Goal: Navigation & Orientation: Find specific page/section

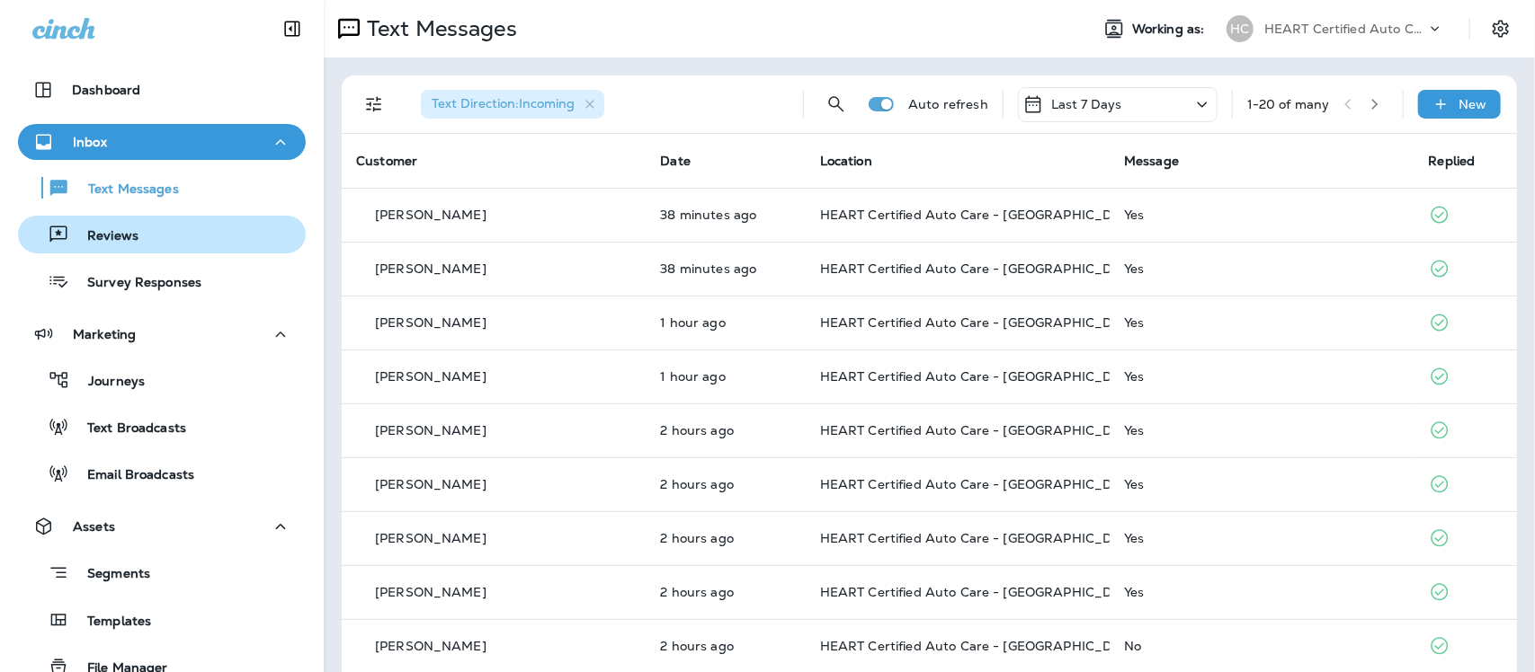
click at [112, 225] on div "Reviews" at bounding box center [81, 234] width 113 height 27
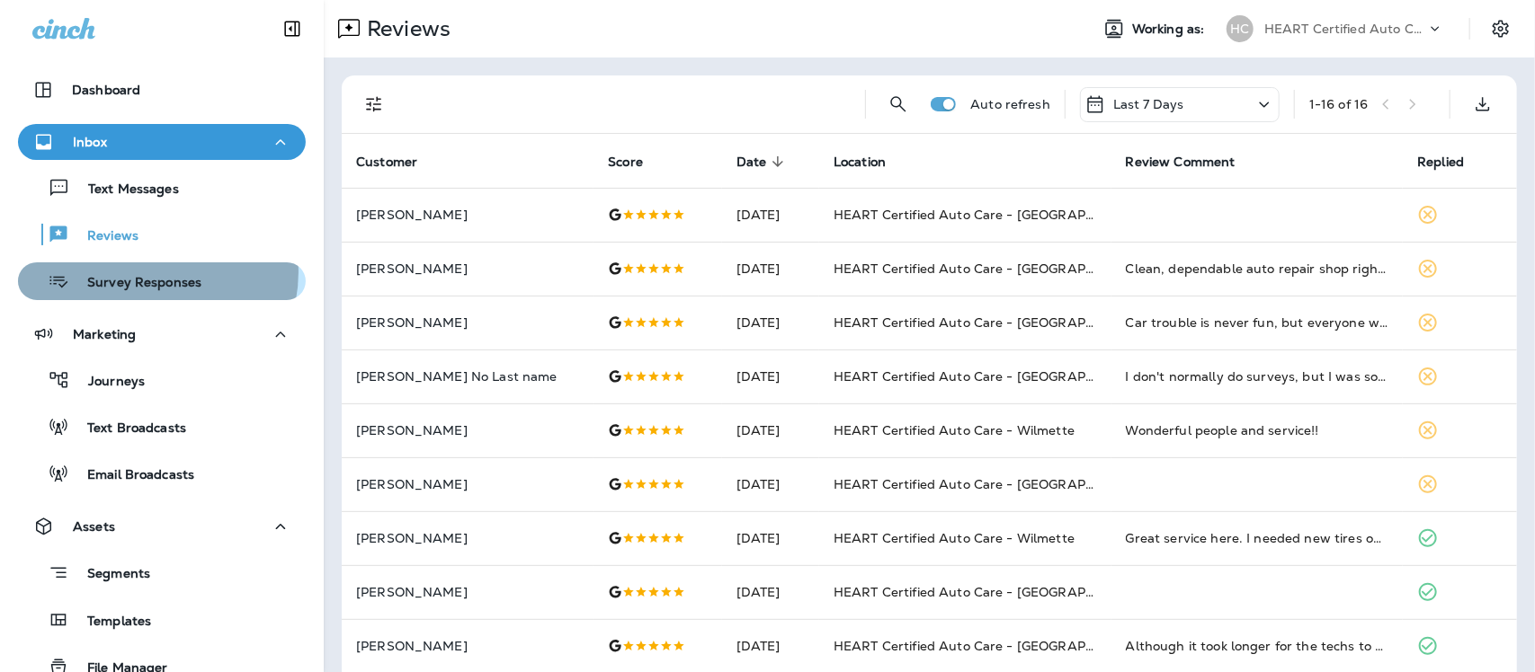
click at [149, 272] on div "Survey Responses" at bounding box center [113, 281] width 176 height 27
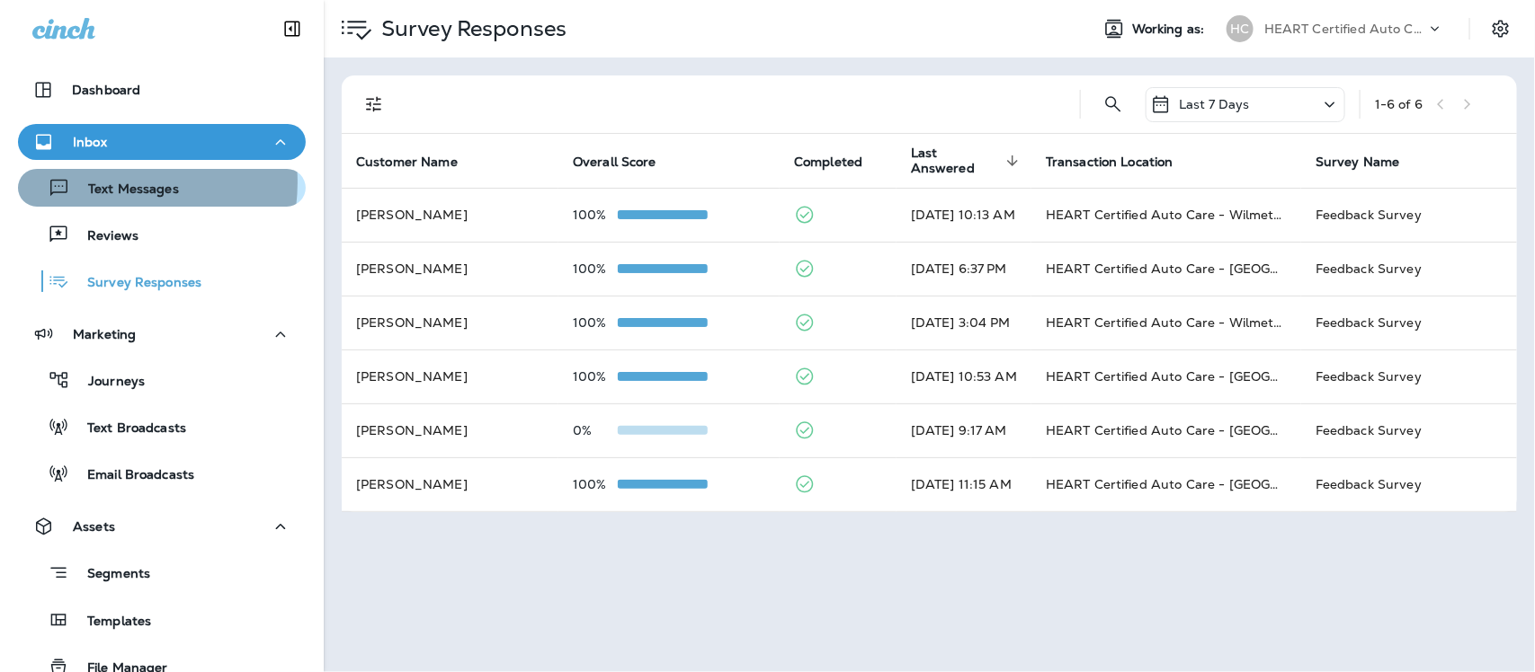
click at [104, 183] on p "Text Messages" at bounding box center [124, 190] width 109 height 17
